Goal: Find specific page/section: Find specific page/section

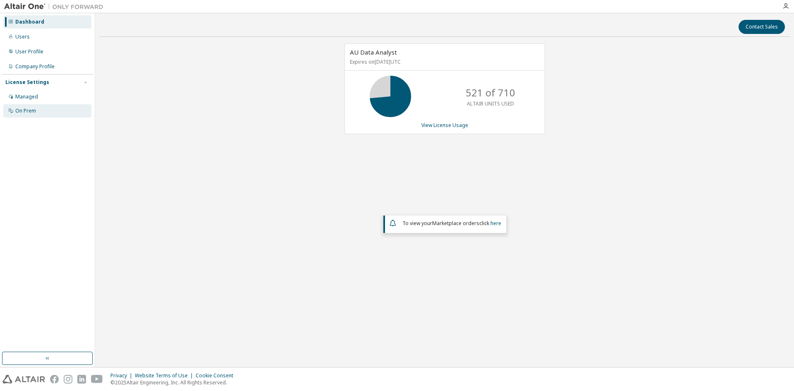
click at [25, 110] on div "On Prem" at bounding box center [25, 111] width 21 height 7
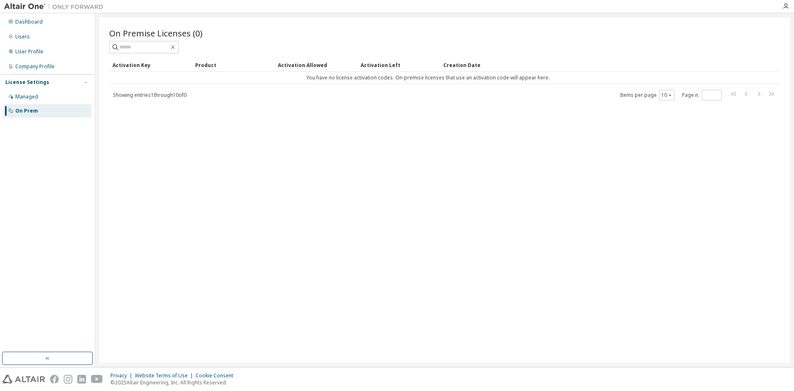
click at [34, 5] on img at bounding box center [55, 6] width 103 height 8
click at [786, 9] on icon "button" at bounding box center [786, 6] width 7 height 7
